Goal: Task Accomplishment & Management: Manage account settings

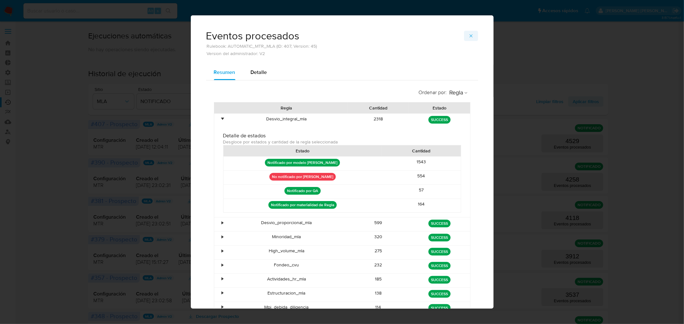
click at [473, 36] on button "button" at bounding box center [471, 36] width 14 height 10
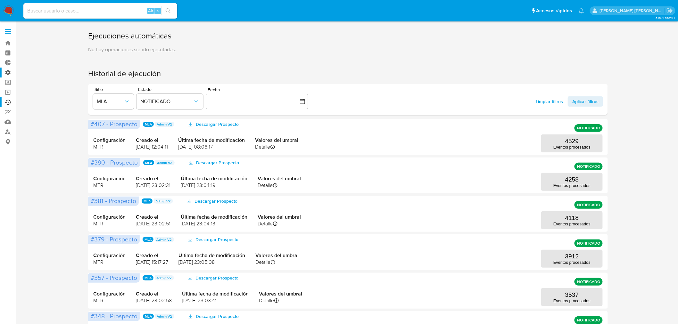
click at [10, 72] on label "Administración" at bounding box center [38, 73] width 76 height 10
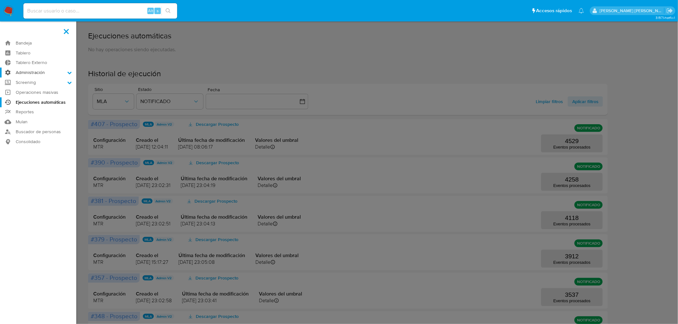
click at [0, 0] on input "Administración" at bounding box center [0, 0] width 0 height 0
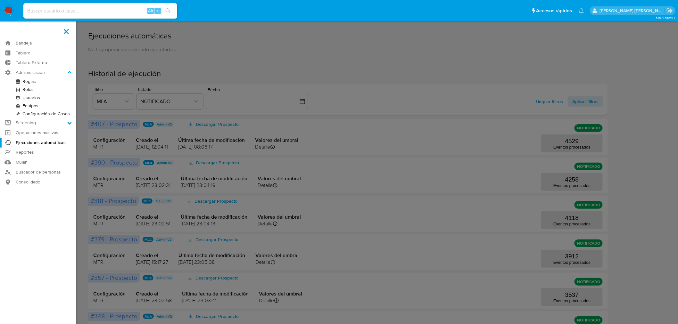
click at [30, 78] on link "Reglas" at bounding box center [38, 82] width 76 height 8
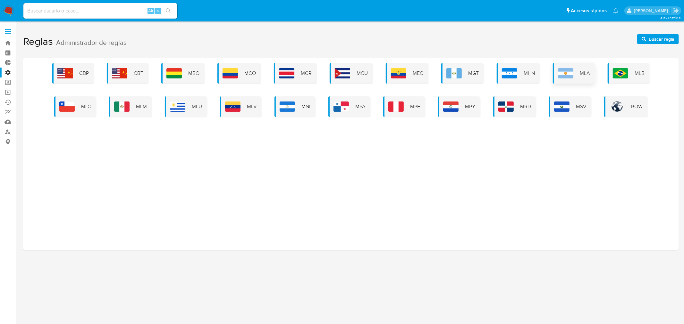
click at [570, 71] on img at bounding box center [565, 73] width 15 height 10
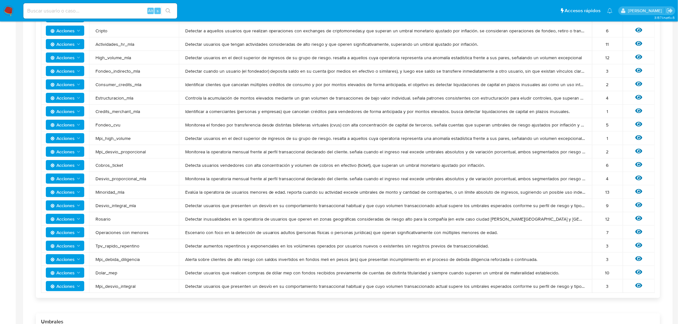
scroll to position [213, 0]
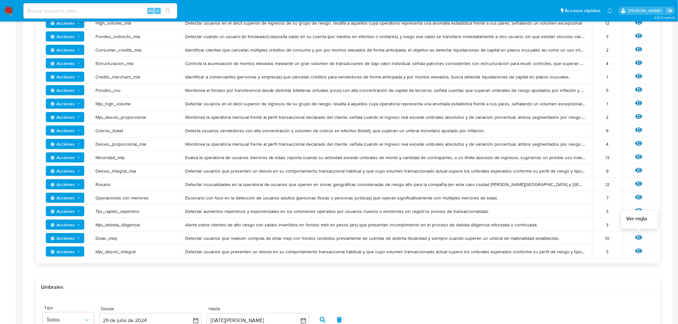
click at [637, 238] on icon at bounding box center [639, 238] width 7 height 5
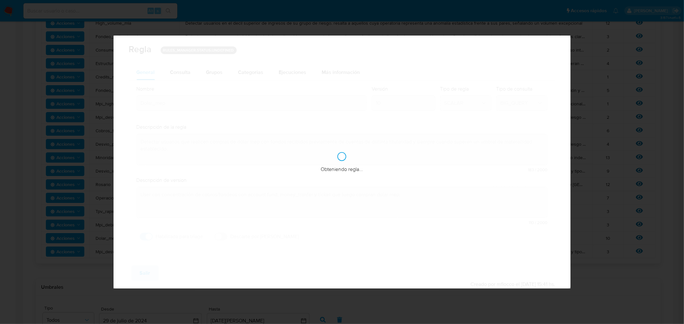
checkbox input "true"
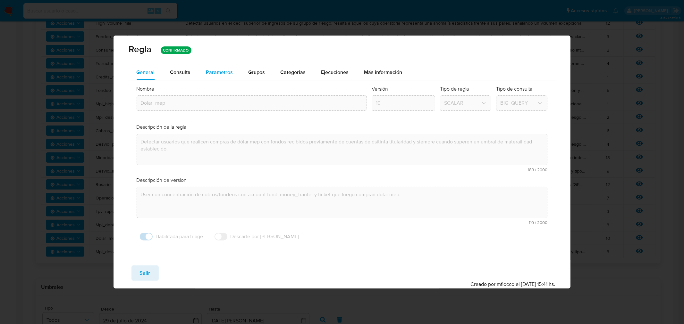
click at [213, 71] on span "Parametros" at bounding box center [219, 72] width 27 height 7
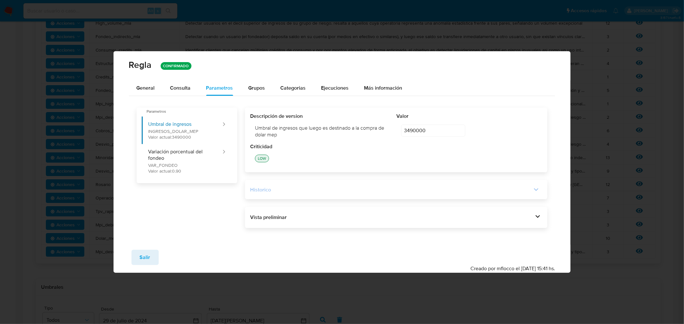
click at [350, 194] on div "Historico" at bounding box center [396, 189] width 292 height 9
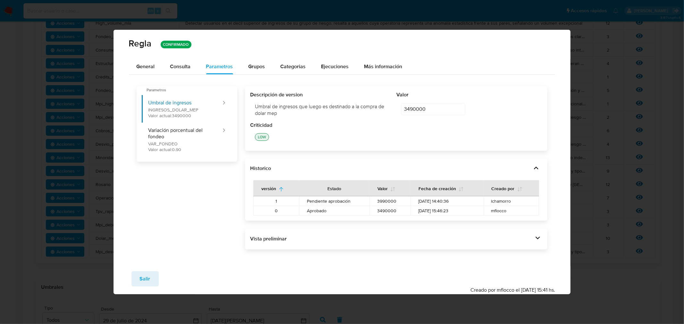
drag, startPoint x: 319, startPoint y: 204, endPoint x: 302, endPoint y: 197, distance: 18.5
click at [318, 204] on span "Pendiente aprobación" at bounding box center [334, 201] width 55 height 6
click at [332, 201] on span "Pendiente aprobación" at bounding box center [334, 201] width 55 height 6
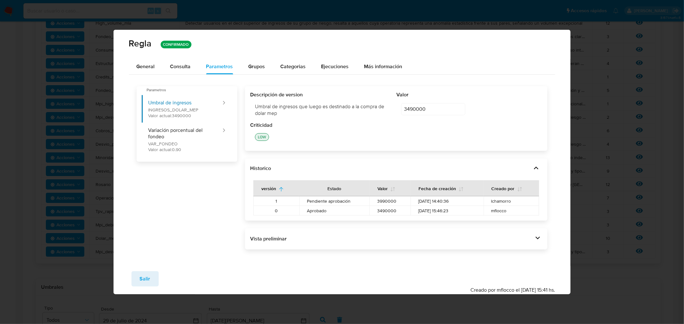
click at [337, 203] on span "Pendiente aprobación" at bounding box center [334, 201] width 55 height 6
click at [350, 65] on button "Ejecuciones" at bounding box center [334, 66] width 43 height 15
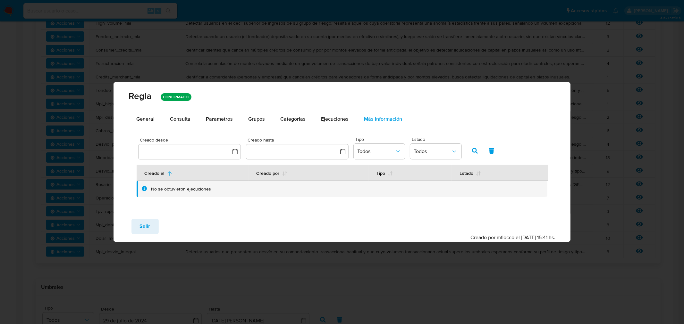
click at [385, 119] on span "Más información" at bounding box center [383, 118] width 38 height 7
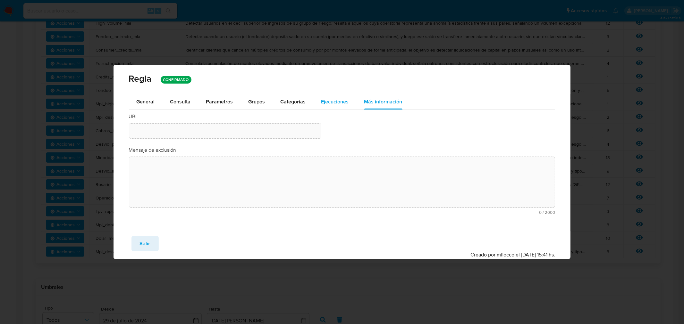
click at [324, 101] on span "Ejecuciones" at bounding box center [335, 101] width 28 height 7
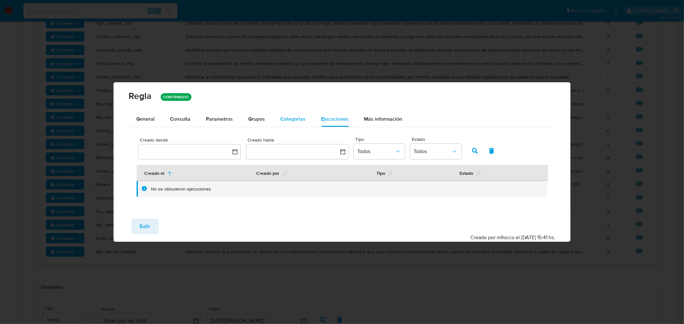
click at [284, 121] on span "Categorias" at bounding box center [292, 118] width 25 height 7
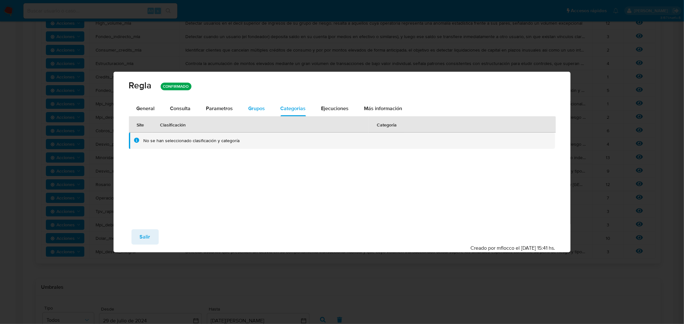
click at [251, 110] on span "Grupos" at bounding box center [256, 108] width 17 height 7
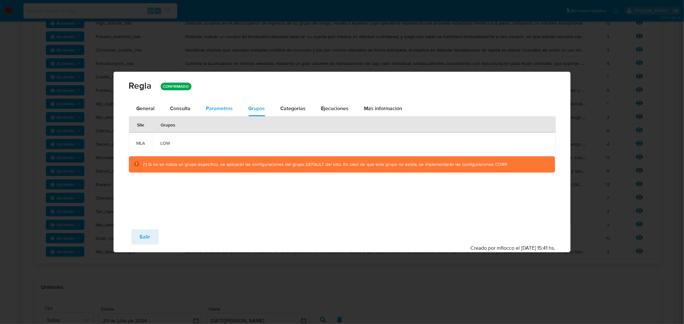
click at [222, 107] on span "Parametros" at bounding box center [219, 108] width 27 height 7
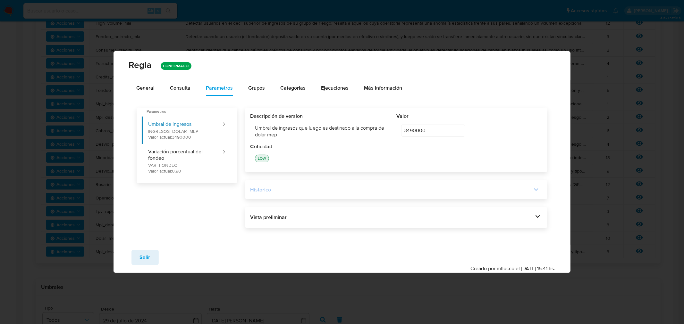
click at [536, 186] on icon at bounding box center [535, 189] width 9 height 9
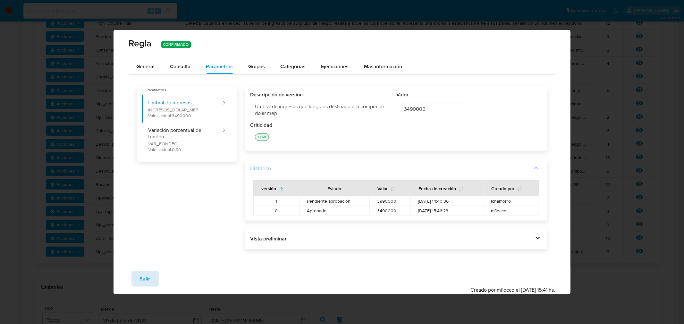
click at [139, 278] on button "Salir" at bounding box center [144, 278] width 27 height 15
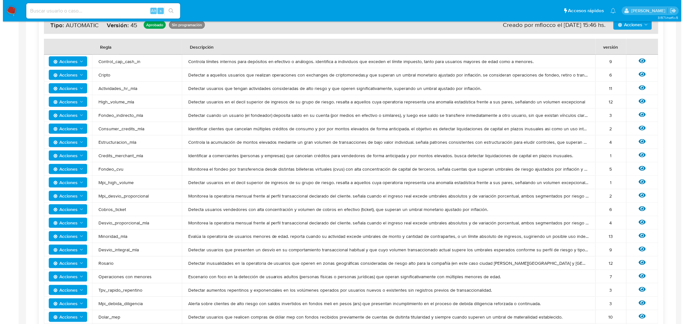
scroll to position [0, 0]
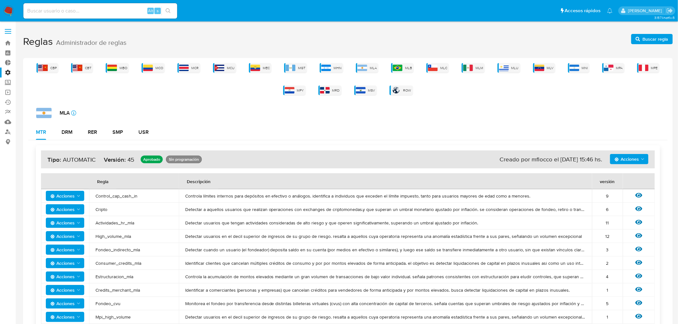
click at [636, 156] on span "Acciones" at bounding box center [627, 159] width 24 height 10
click at [618, 175] on button "Ver historico" at bounding box center [629, 175] width 58 height 15
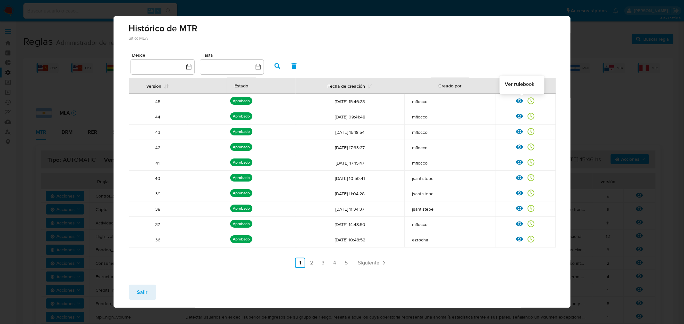
click at [517, 104] on icon at bounding box center [519, 100] width 7 height 7
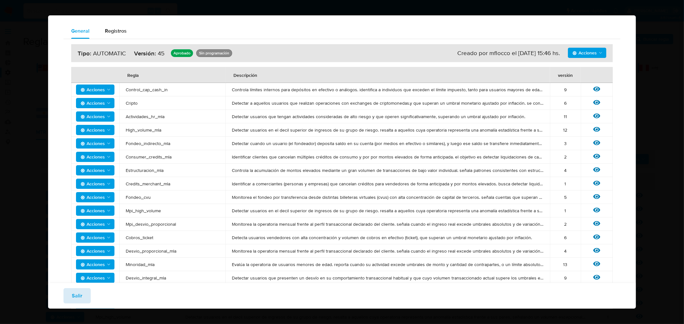
click at [80, 302] on span "Salir" at bounding box center [77, 296] width 11 height 14
